Goal: Information Seeking & Learning: Learn about a topic

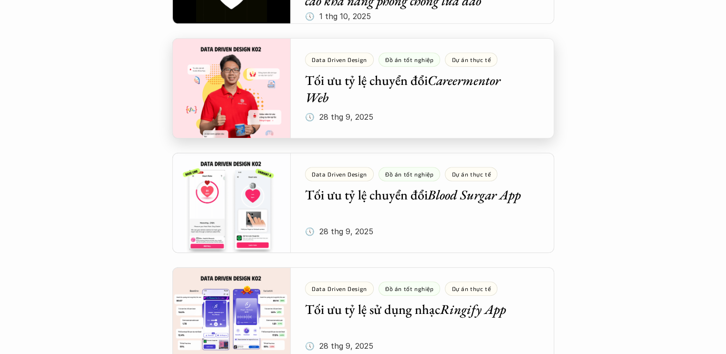
scroll to position [429, 0]
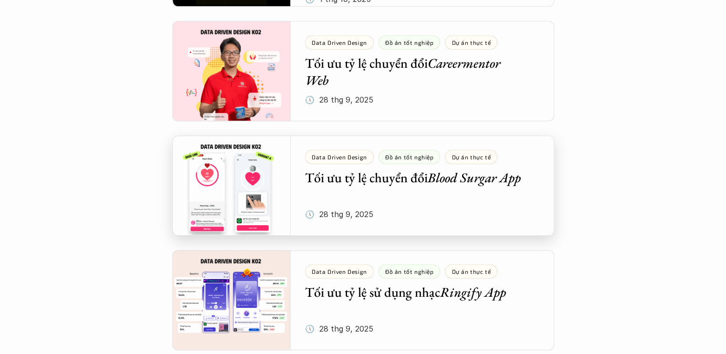
click at [420, 180] on div at bounding box center [363, 185] width 382 height 100
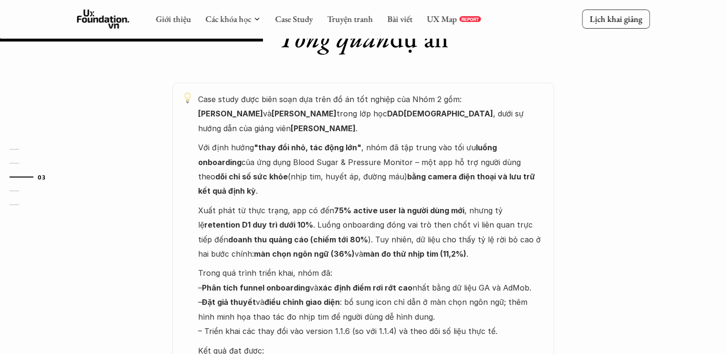
scroll to position [477, 0]
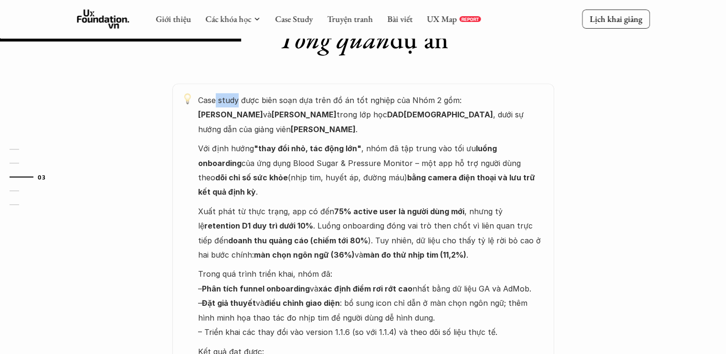
drag, startPoint x: 216, startPoint y: 103, endPoint x: 237, endPoint y: 102, distance: 21.0
click at [237, 102] on p "Case study được biên soạn dựa trên đồ án tốt nghiệp của Nhóm 2 gồm: [PERSON_NAM…" at bounding box center [371, 114] width 346 height 43
click at [387, 102] on p "Case study được biên soạn dựa trên đồ án tốt nghiệp của Nhóm 2 gồm: [PERSON_NAM…" at bounding box center [371, 114] width 346 height 43
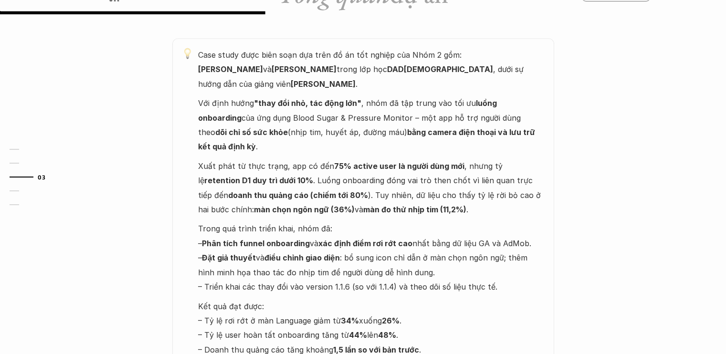
scroll to position [525, 0]
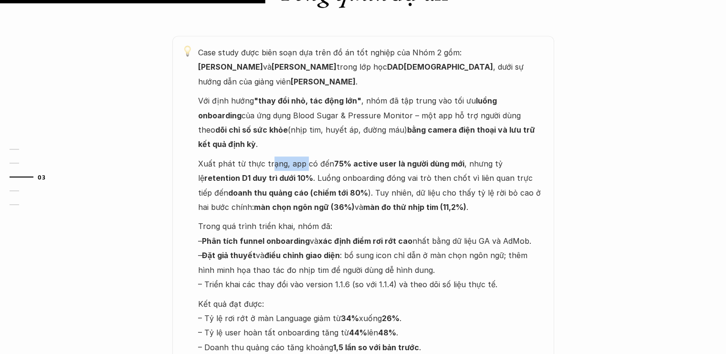
drag, startPoint x: 269, startPoint y: 131, endPoint x: 301, endPoint y: 132, distance: 32.9
click at [301, 156] on p "Xuất phát từ thực trạng, app có đến 75% active user là người dùng mới , nhưng t…" at bounding box center [371, 185] width 346 height 58
drag, startPoint x: 301, startPoint y: 132, endPoint x: 353, endPoint y: 149, distance: 54.3
click at [353, 156] on p "Xuất phát từ thực trạng, app có đến 75% active user là người dùng mới , nhưng t…" at bounding box center [371, 185] width 346 height 58
drag, startPoint x: 325, startPoint y: 135, endPoint x: 361, endPoint y: 136, distance: 35.3
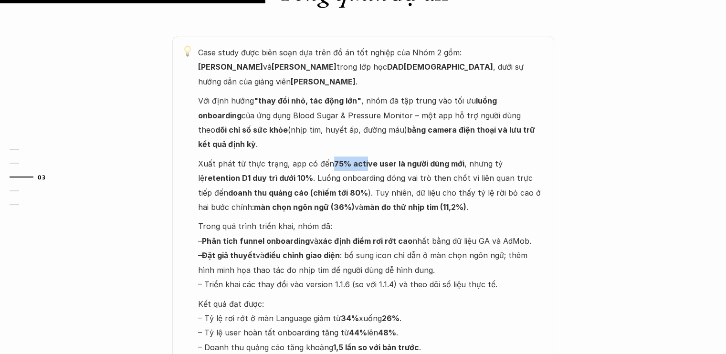
click at [361, 156] on p "Xuất phát từ thực trạng, app có đến 75% active user là người dùng mới , nhưng t…" at bounding box center [371, 185] width 346 height 58
drag, startPoint x: 361, startPoint y: 136, endPoint x: 506, endPoint y: 211, distance: 163.2
click at [506, 219] on p "Trong quá trình triển khai, nhóm đã: – Phân tích funnel onboarding và xác định …" at bounding box center [371, 255] width 346 height 73
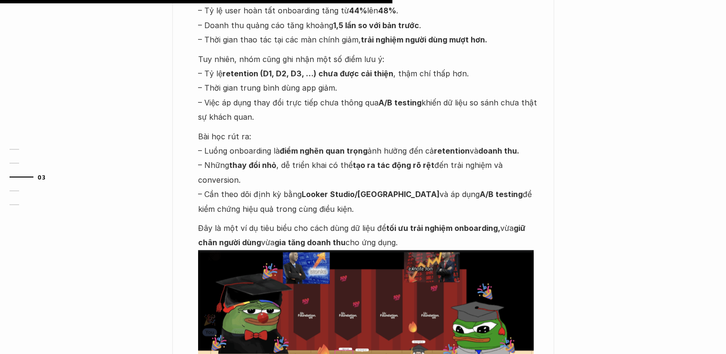
scroll to position [859, 0]
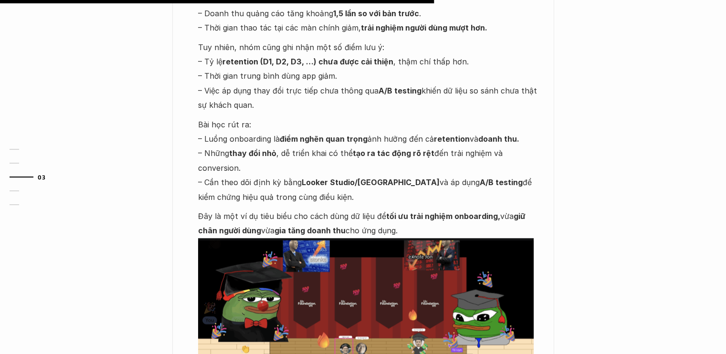
click at [445, 153] on p "Bài học rút ra: – Luồng onboarding là điểm nghẽn quan trọng ảnh hưởng đến cả re…" at bounding box center [371, 160] width 346 height 87
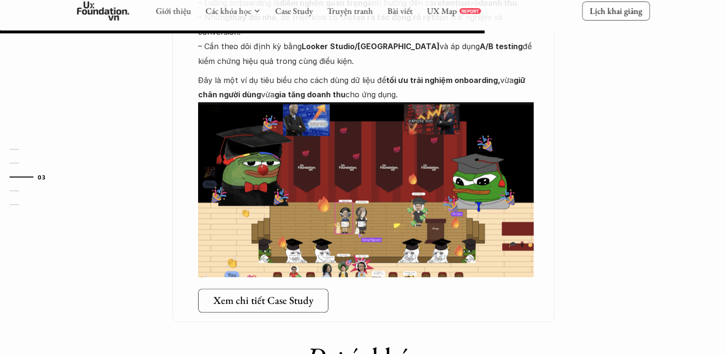
scroll to position [1002, 0]
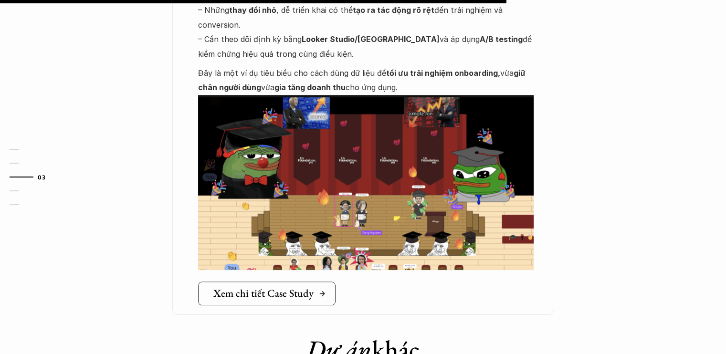
click at [288, 287] on h5 "Xem chi tiết Case Study" at bounding box center [263, 293] width 100 height 12
